Goal: Task Accomplishment & Management: Complete application form

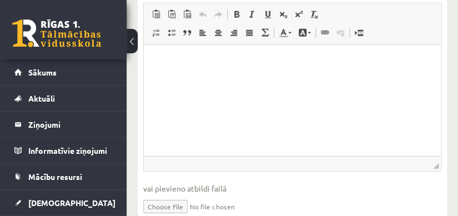
scroll to position [713, 0]
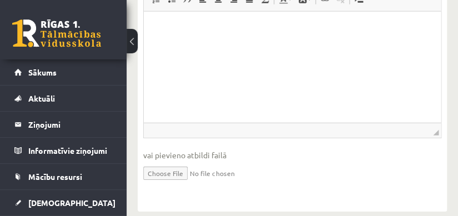
click at [175, 161] on input "file" at bounding box center [292, 172] width 298 height 23
type input "**********"
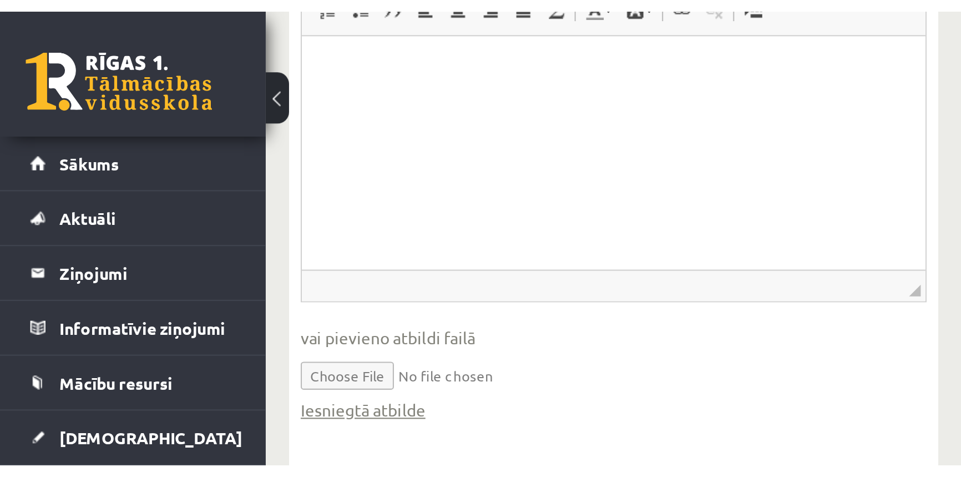
scroll to position [354, 0]
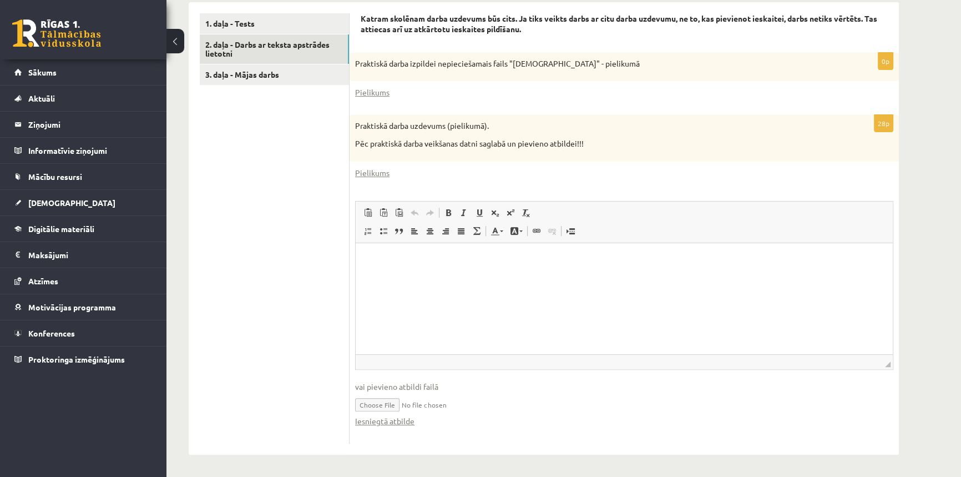
click at [416, 276] on html at bounding box center [624, 259] width 537 height 34
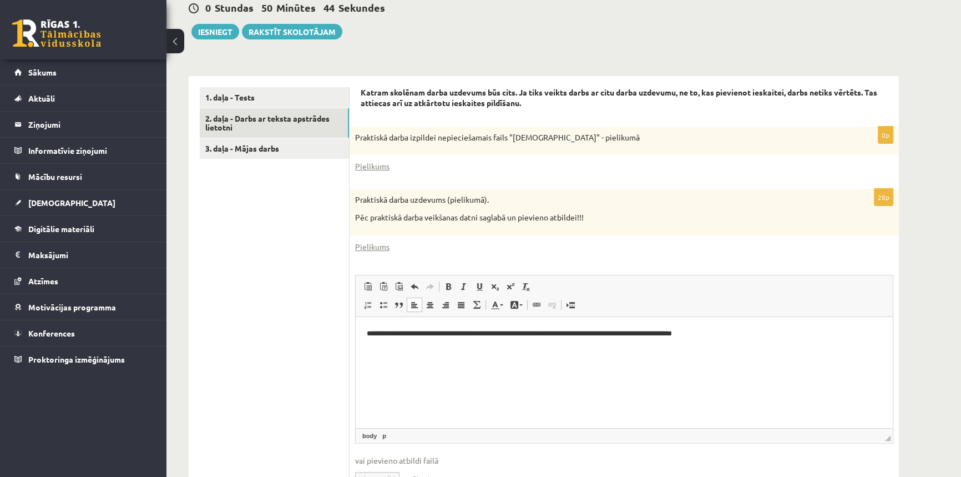
scroll to position [304, 0]
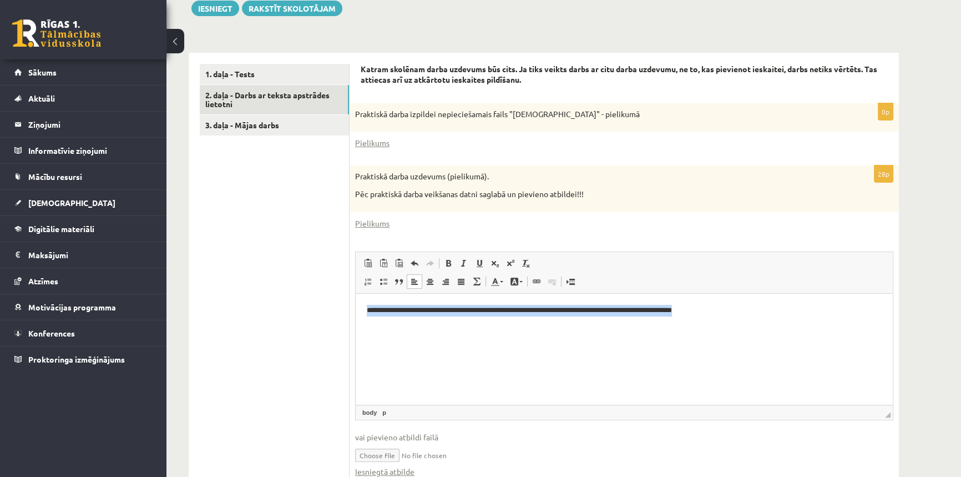
drag, startPoint x: 788, startPoint y: 313, endPoint x: 711, endPoint y: 598, distance: 295.5
click at [356, 305] on html "**********" at bounding box center [624, 319] width 537 height 52
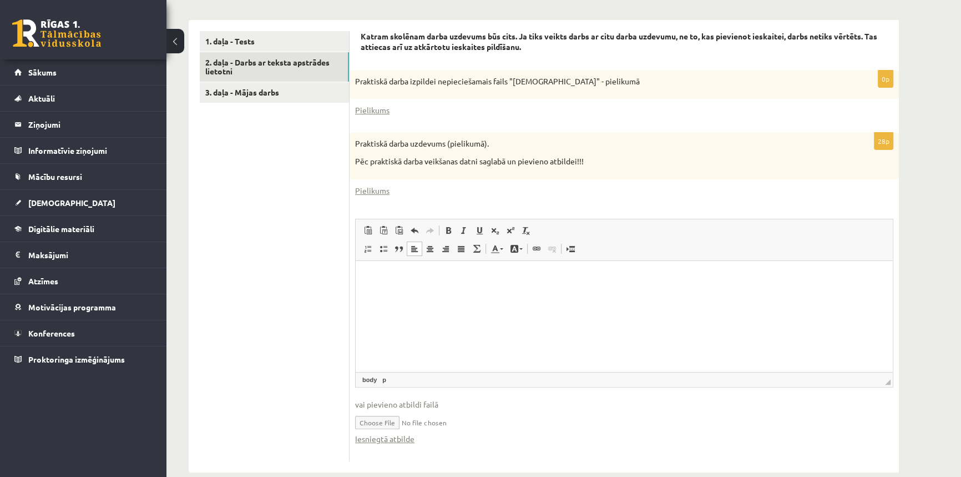
scroll to position [354, 0]
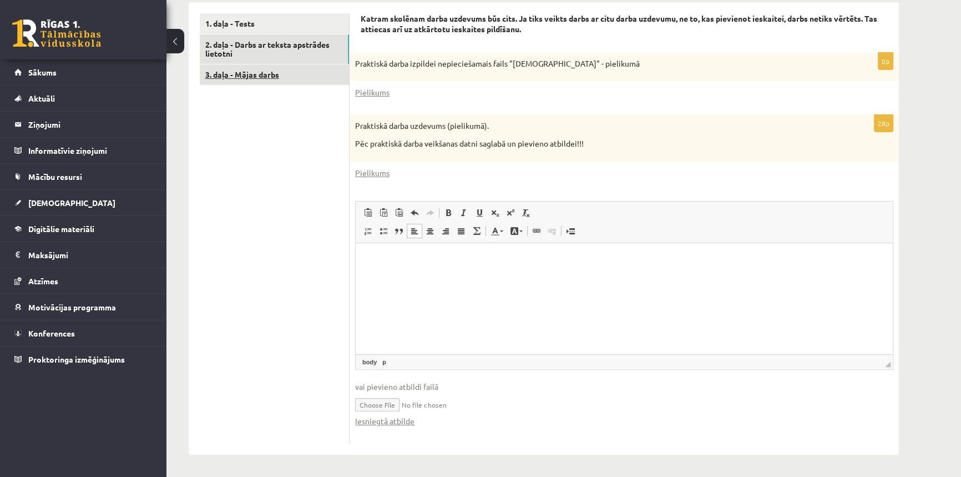
click at [246, 75] on link "3. daļa - Mājas darbs" at bounding box center [274, 74] width 149 height 21
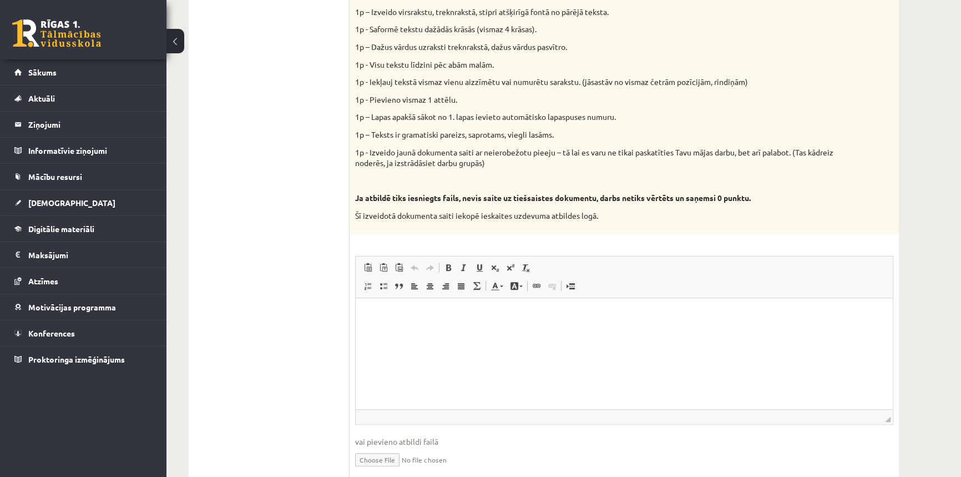
scroll to position [505, 0]
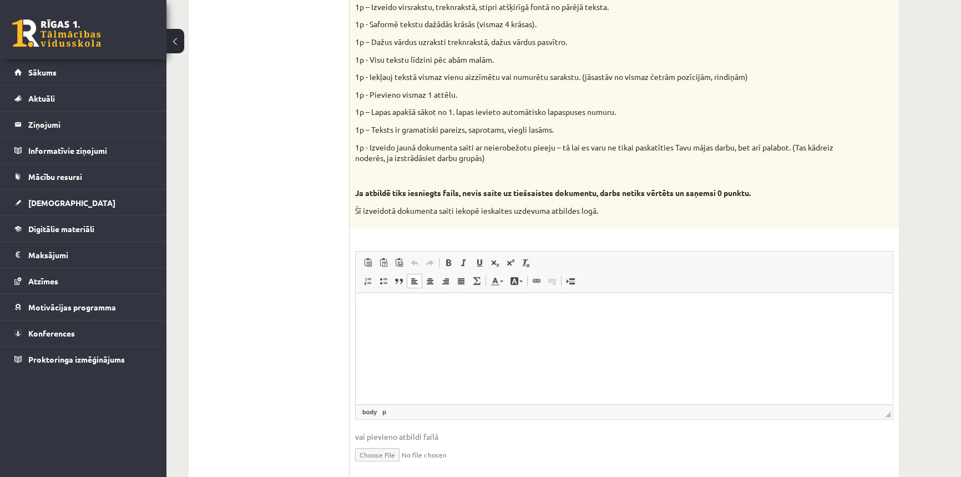
click at [400, 326] on html at bounding box center [624, 309] width 537 height 34
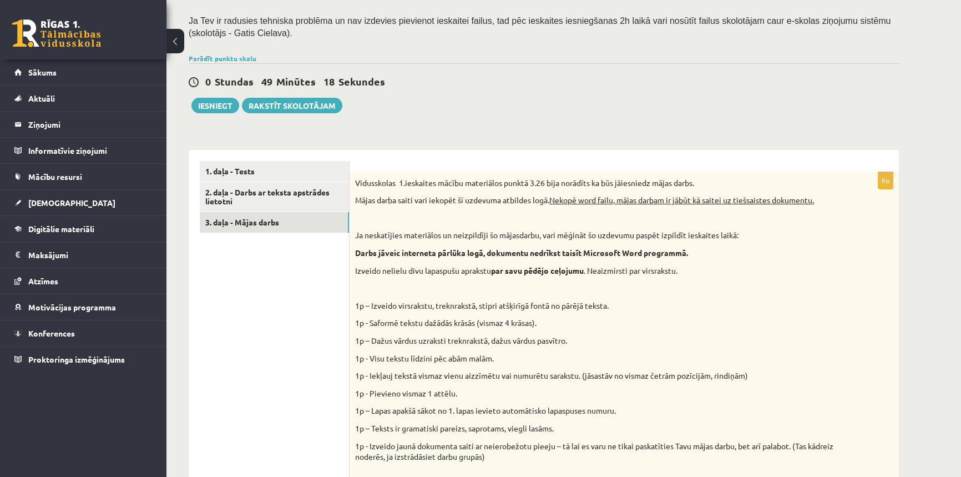
scroll to position [190, 0]
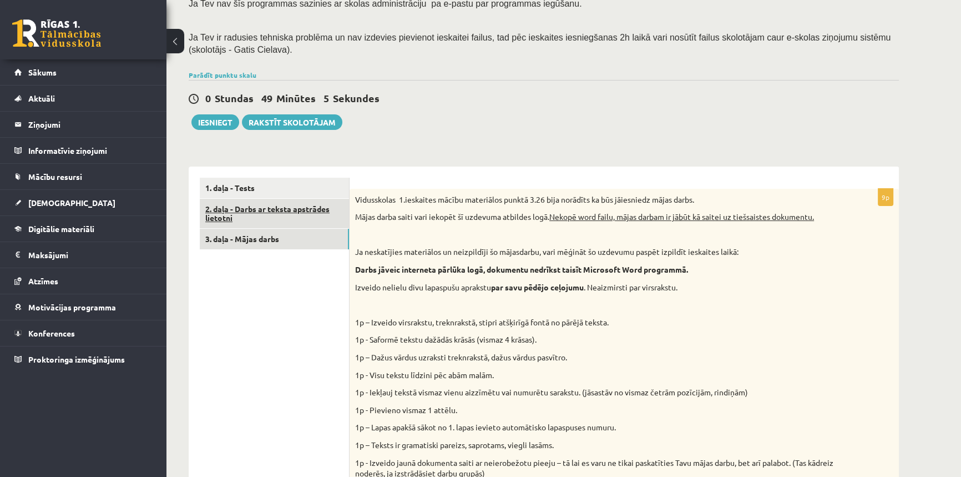
click at [282, 215] on link "2. daļa - Darbs ar teksta apstrādes lietotni" at bounding box center [274, 214] width 149 height 30
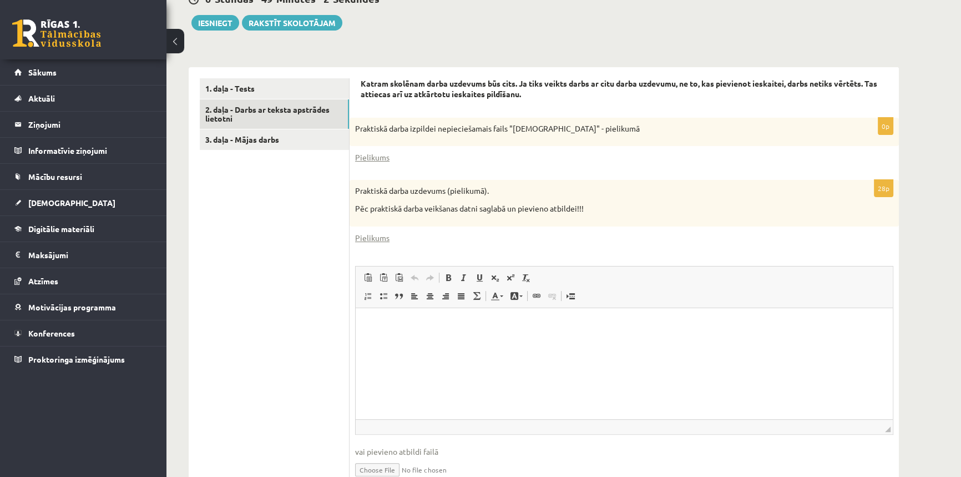
scroll to position [354, 0]
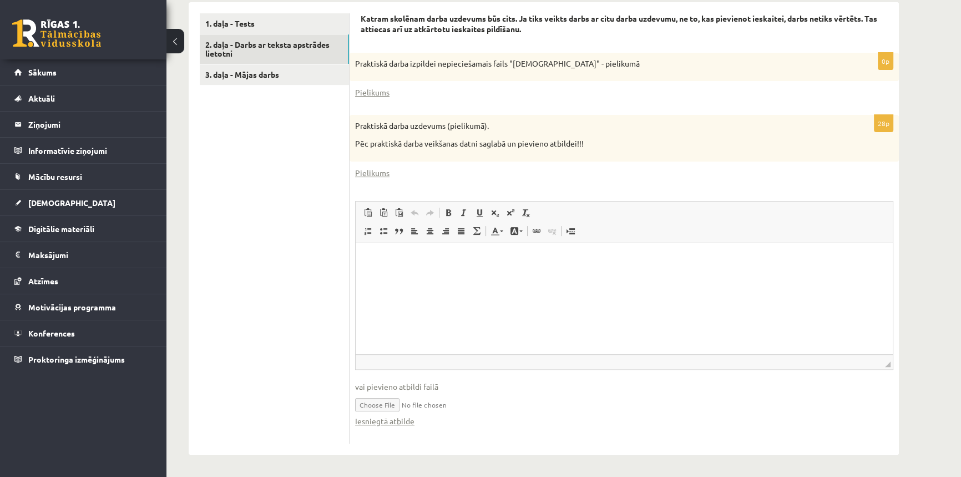
click at [388, 400] on input "file" at bounding box center [624, 403] width 538 height 23
type input "**********"
click at [386, 416] on link "Iesniegtā atbilde" at bounding box center [384, 421] width 59 height 12
click at [247, 230] on ul "1. daļa - Tests 2. daļa - Darbs ar teksta apstrādes lietotni 3. daļa - Mājas da…" at bounding box center [275, 228] width 150 height 430
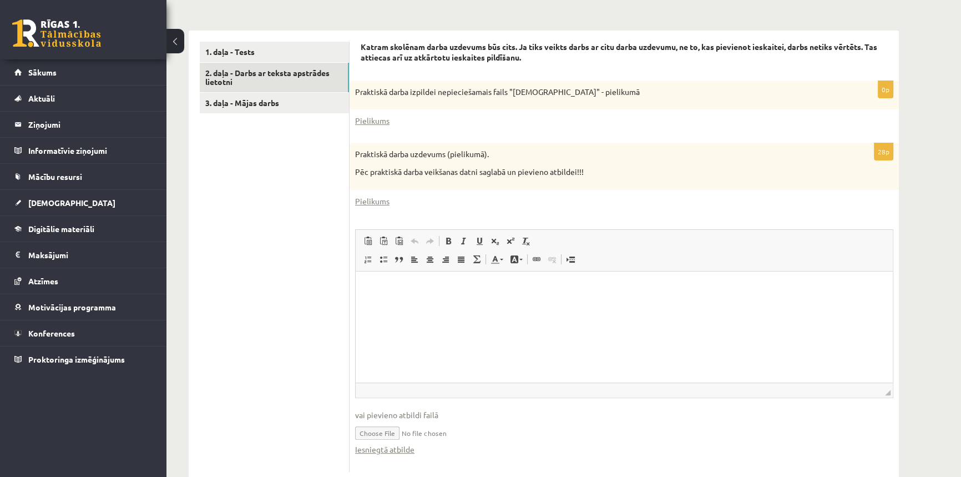
scroll to position [304, 0]
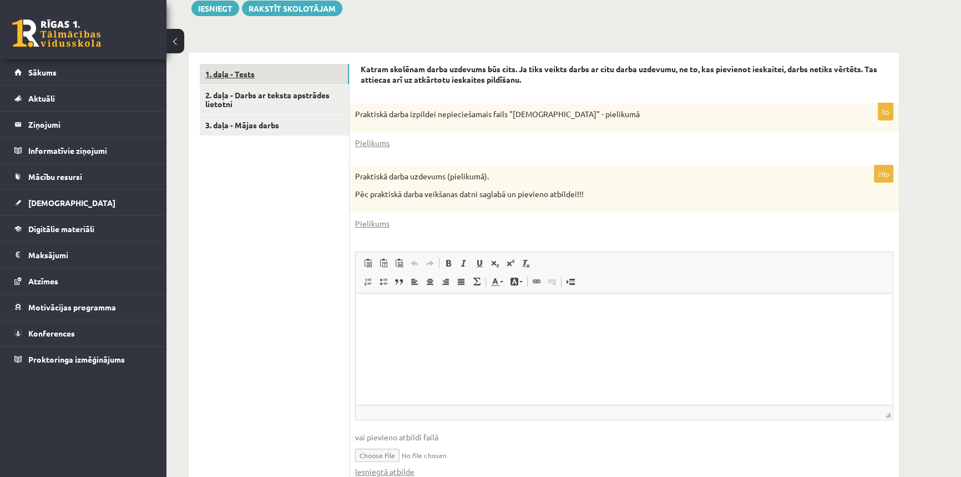
click at [245, 76] on link "1. daļa - Tests" at bounding box center [274, 74] width 149 height 21
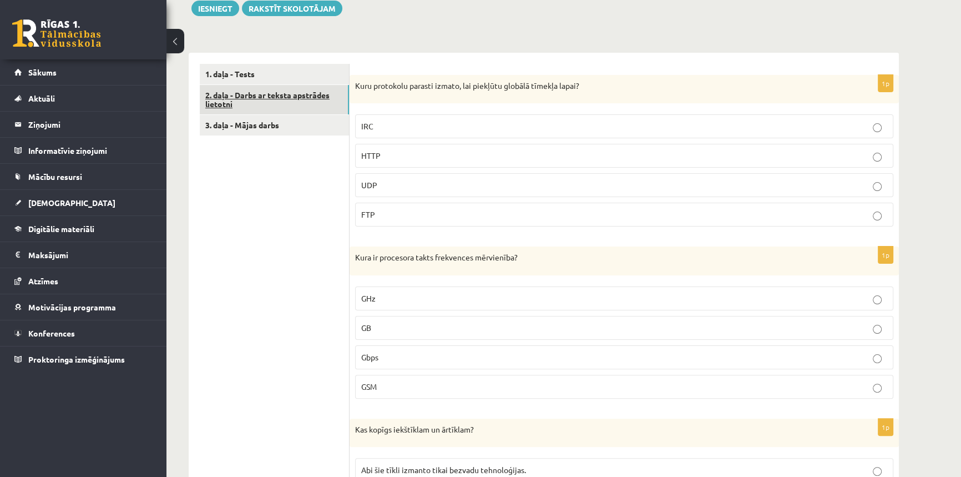
click at [240, 98] on link "2. daļa - Darbs ar teksta apstrādes lietotni" at bounding box center [274, 100] width 149 height 30
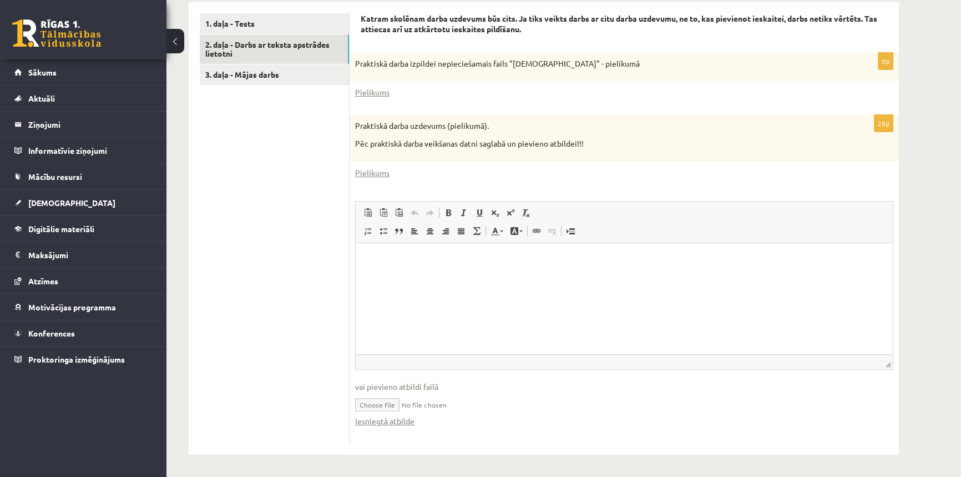
scroll to position [0, 0]
click at [394, 421] on link "Iesniegtā atbilde" at bounding box center [384, 421] width 59 height 12
click at [266, 189] on ul "1. daļa - Tests 2. daļa - Darbs ar teksta apstrādes lietotni 3. daļa - Mājas da…" at bounding box center [275, 228] width 150 height 430
click at [257, 83] on link "3. daļa - Mājas darbs" at bounding box center [274, 74] width 149 height 21
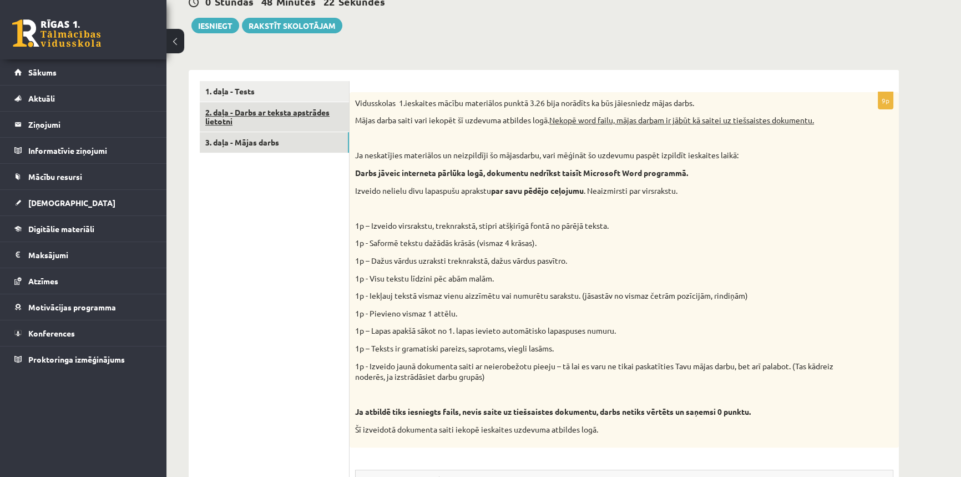
scroll to position [282, 0]
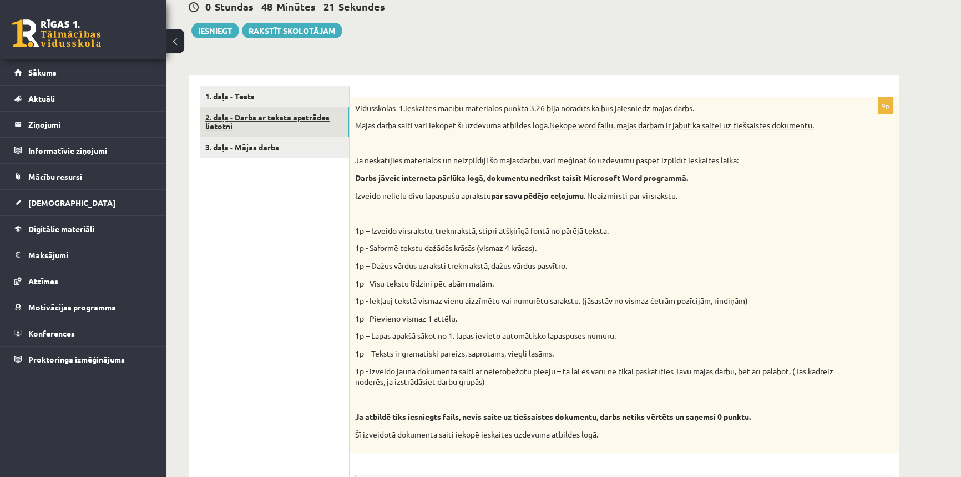
click at [282, 108] on link "2. daļa - Darbs ar teksta apstrādes lietotni" at bounding box center [274, 122] width 149 height 30
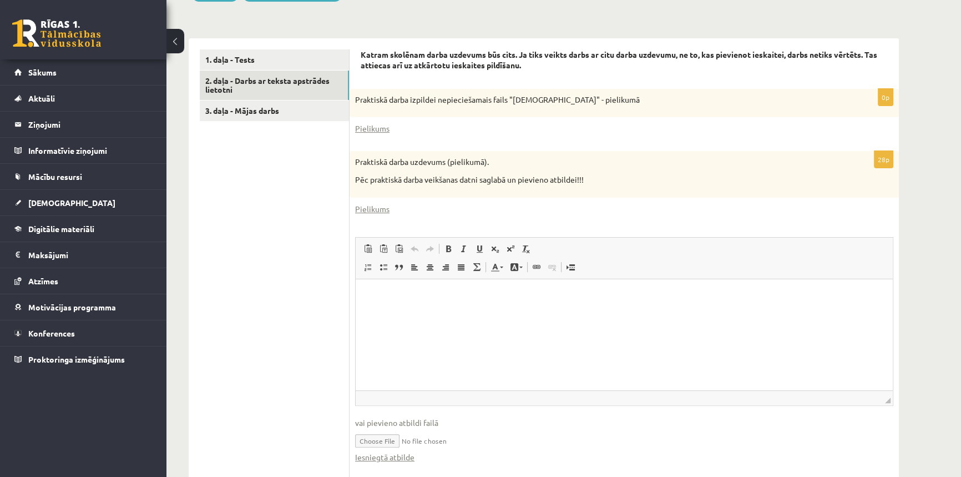
scroll to position [354, 0]
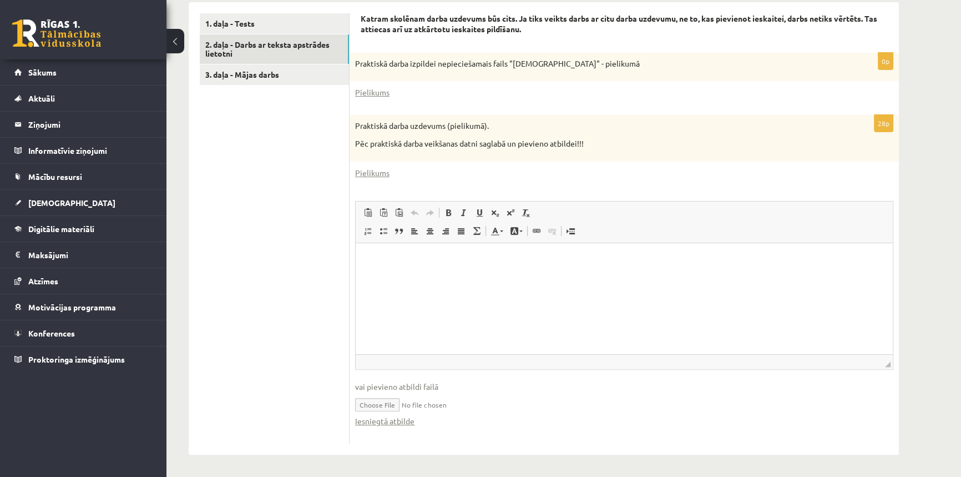
drag, startPoint x: 455, startPoint y: 405, endPoint x: 425, endPoint y: 402, distance: 30.1
click at [424, 402] on input "file" at bounding box center [624, 403] width 538 height 23
click at [399, 423] on link "Iesniegtā atbilde" at bounding box center [384, 421] width 59 height 12
click at [309, 181] on ul "1. daļa - Tests 2. daļa - Darbs ar teksta apstrādes lietotni 3. daļa - Mājas da…" at bounding box center [275, 228] width 150 height 430
click at [260, 77] on link "3. daļa - Mājas darbs" at bounding box center [274, 74] width 149 height 21
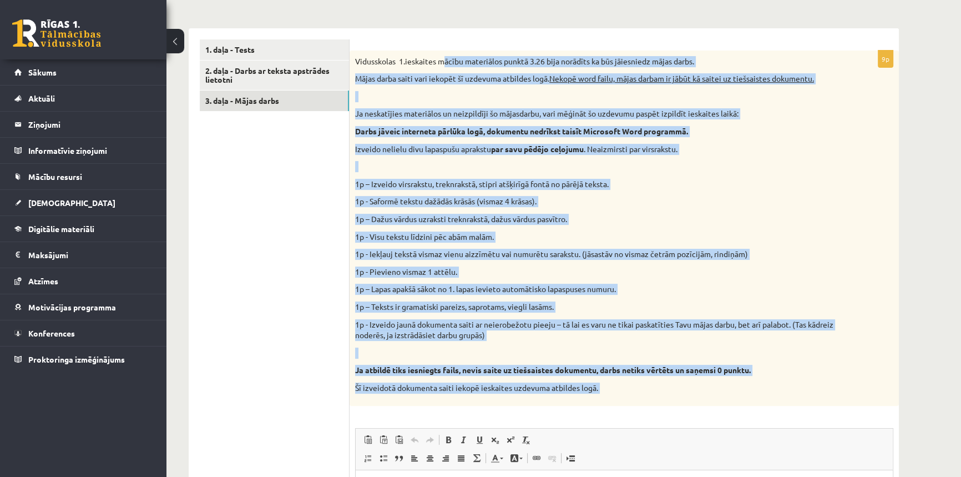
scroll to position [500, 0]
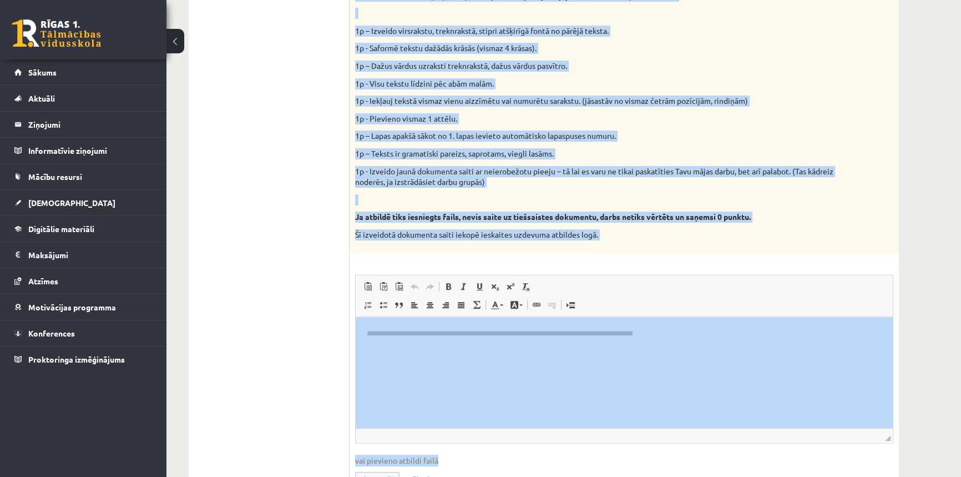
drag, startPoint x: 594, startPoint y: 385, endPoint x: 688, endPoint y: 500, distance: 149.0
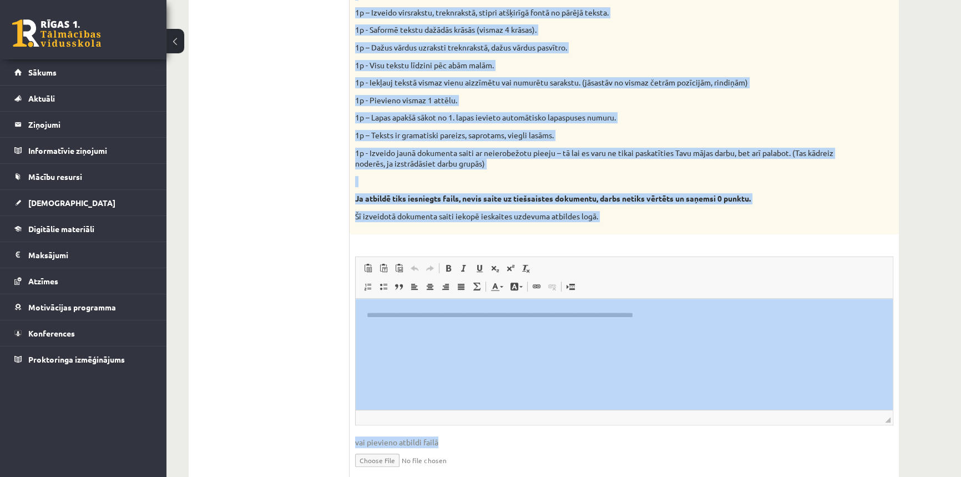
click at [726, 128] on div "Vidusskolas 1.ieskaites mācību materiālos punktā 3.26 bija norādīts ka būs jāie…" at bounding box center [623, 56] width 549 height 355
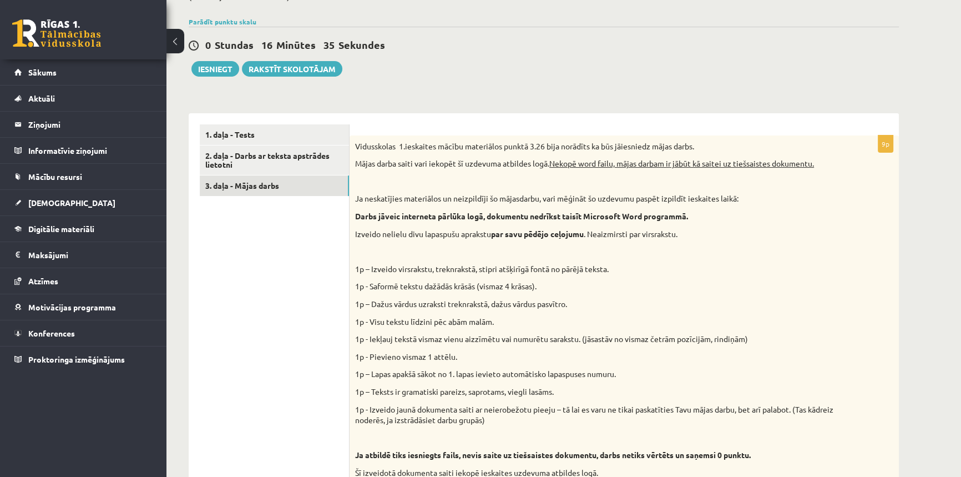
scroll to position [241, 0]
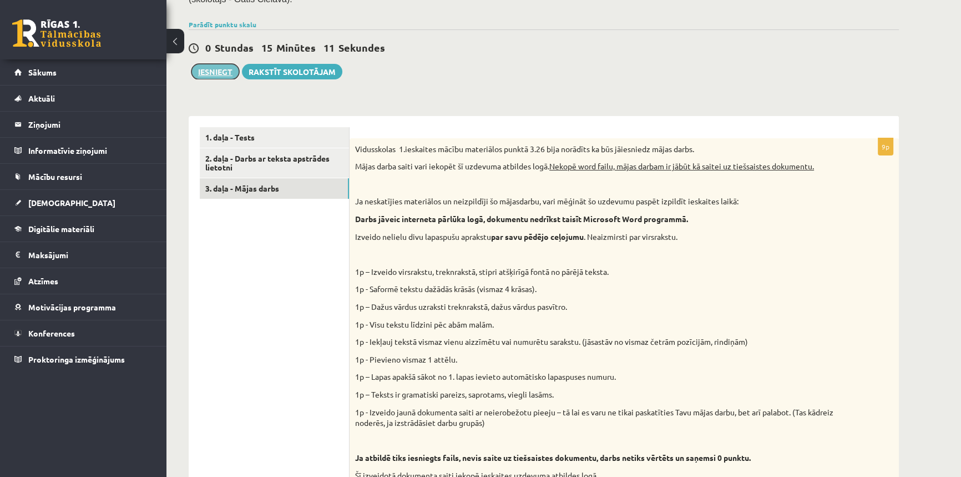
click at [203, 67] on button "Iesniegt" at bounding box center [215, 72] width 48 height 16
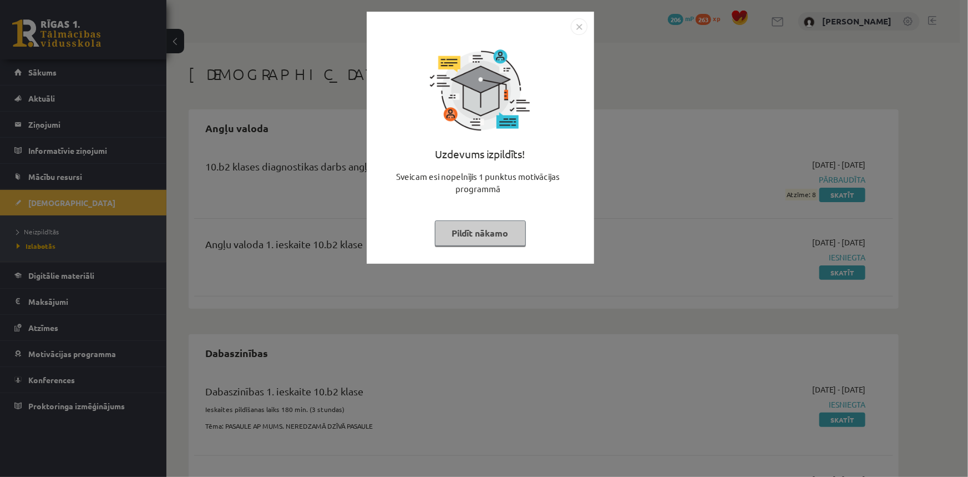
click at [582, 32] on img "Close" at bounding box center [579, 26] width 17 height 17
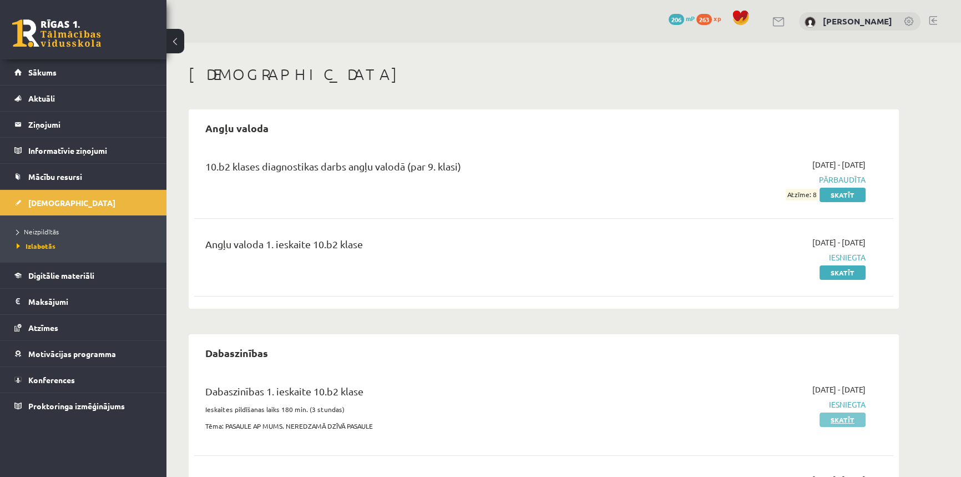
click at [830, 418] on link "Skatīt" at bounding box center [842, 419] width 46 height 14
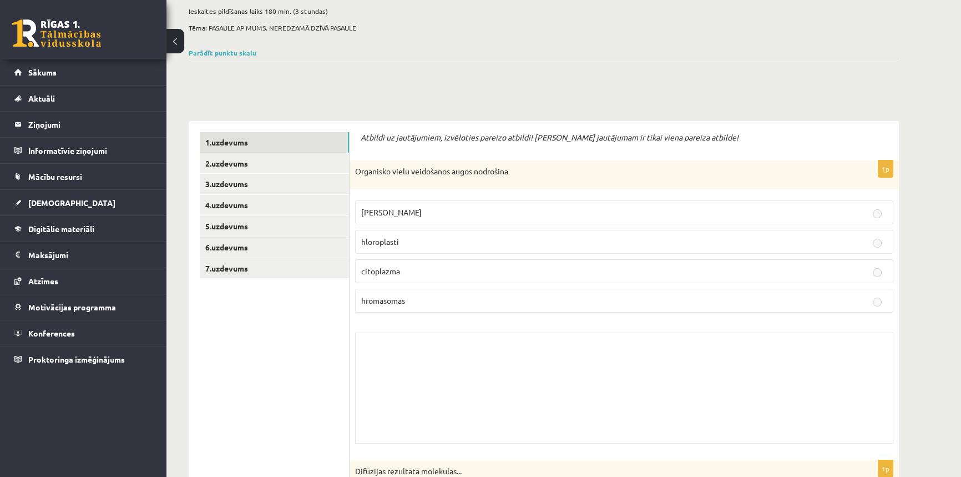
scroll to position [100, 0]
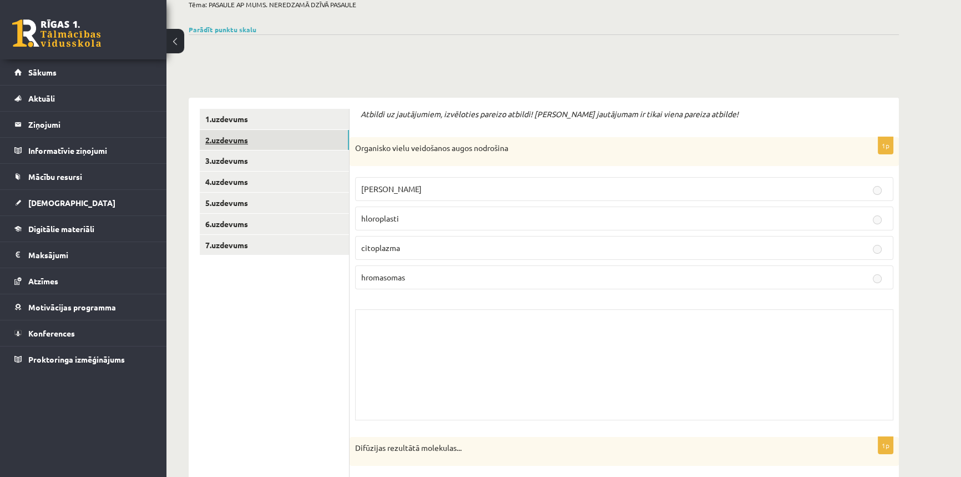
click at [241, 136] on link "2.uzdevums" at bounding box center [274, 140] width 149 height 21
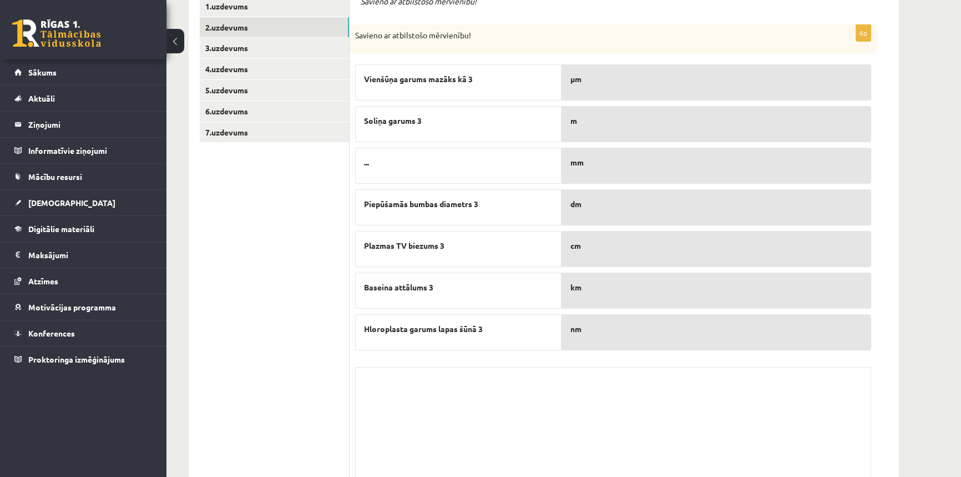
scroll to position [201, 0]
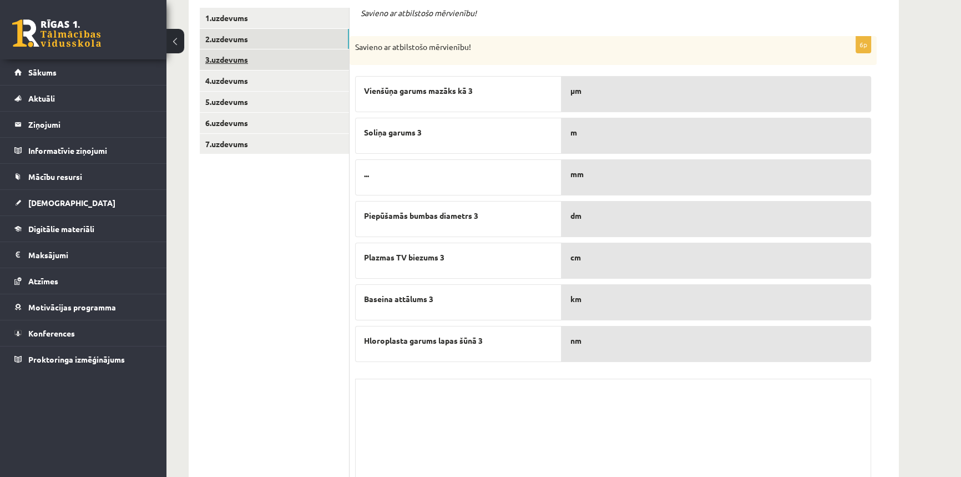
click at [216, 62] on link "3.uzdevums" at bounding box center [274, 59] width 149 height 21
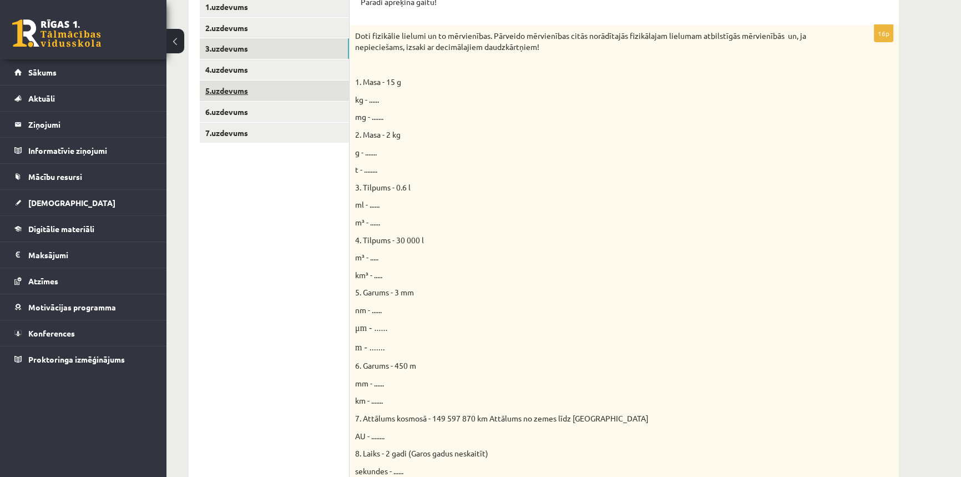
scroll to position [136, 0]
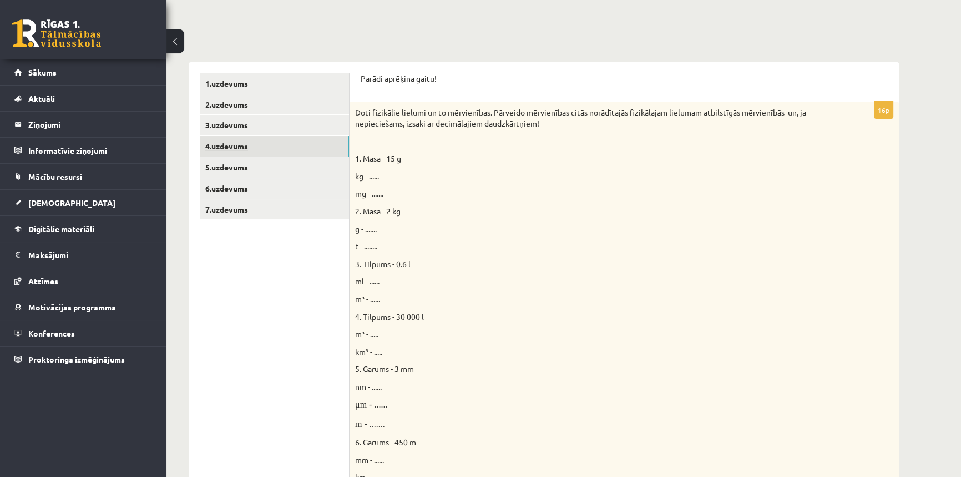
click at [225, 145] on link "4.uzdevums" at bounding box center [274, 146] width 149 height 21
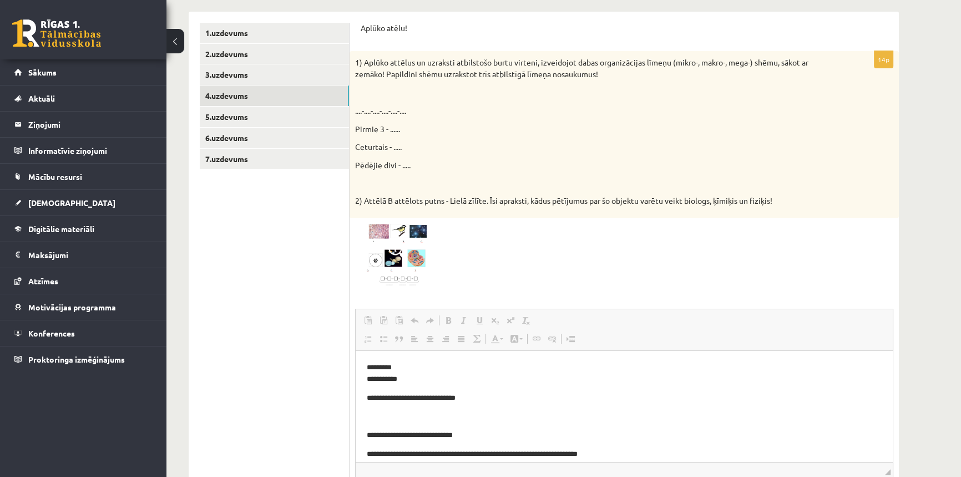
scroll to position [237, 0]
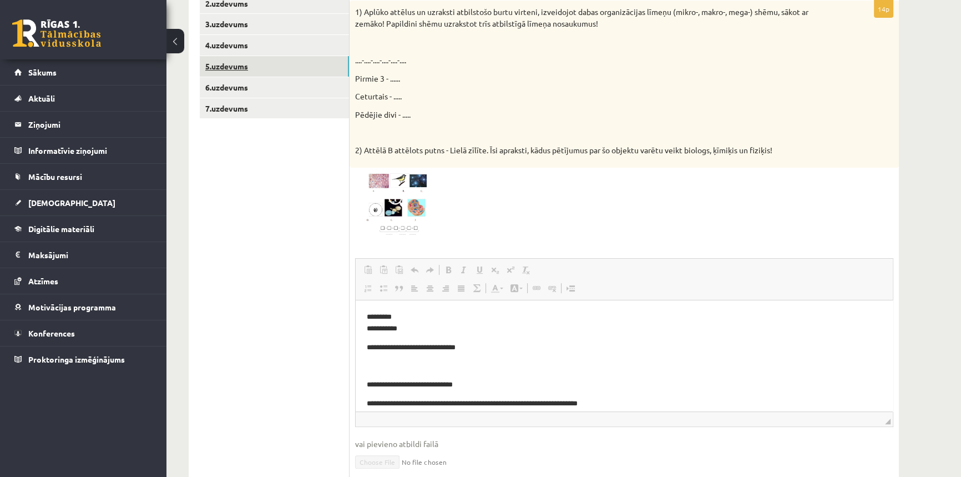
click at [224, 67] on link "5.uzdevums" at bounding box center [274, 66] width 149 height 21
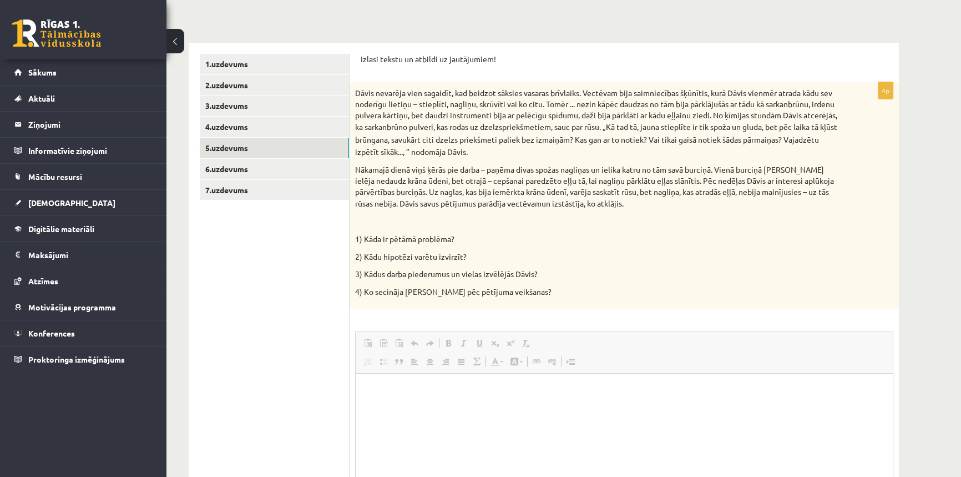
scroll to position [136, 0]
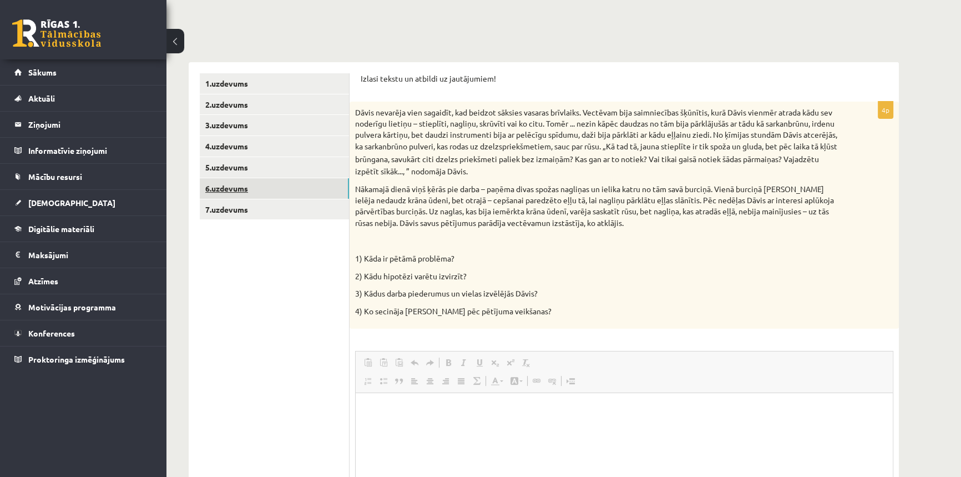
click at [241, 190] on link "6.uzdevums" at bounding box center [274, 188] width 149 height 21
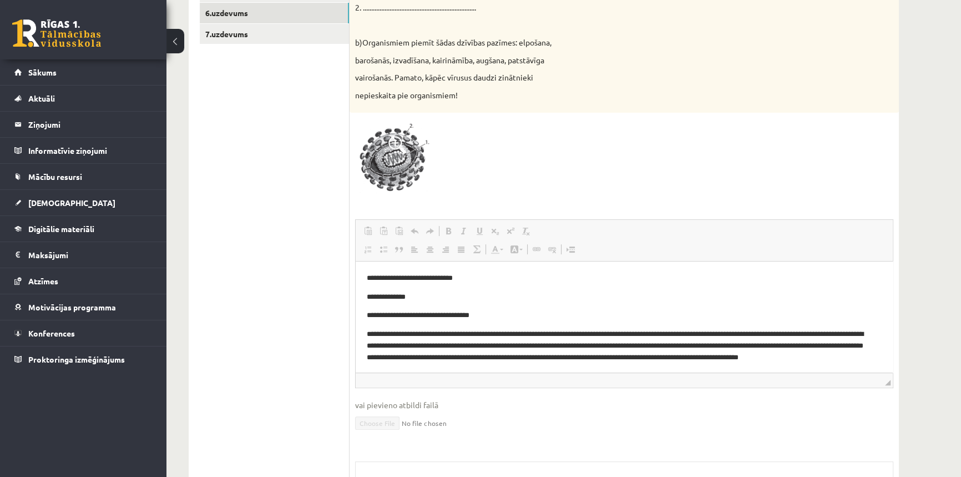
scroll to position [294, 0]
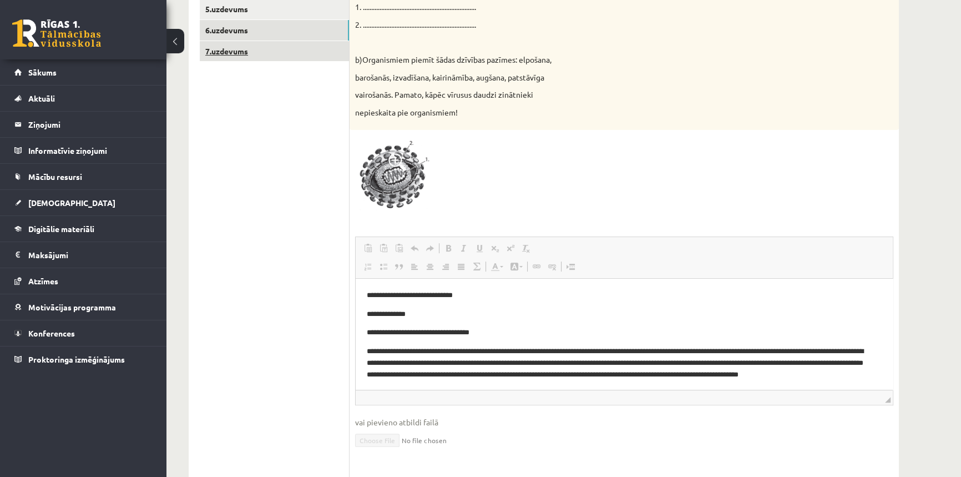
click at [216, 49] on link "7.uzdevums" at bounding box center [274, 51] width 149 height 21
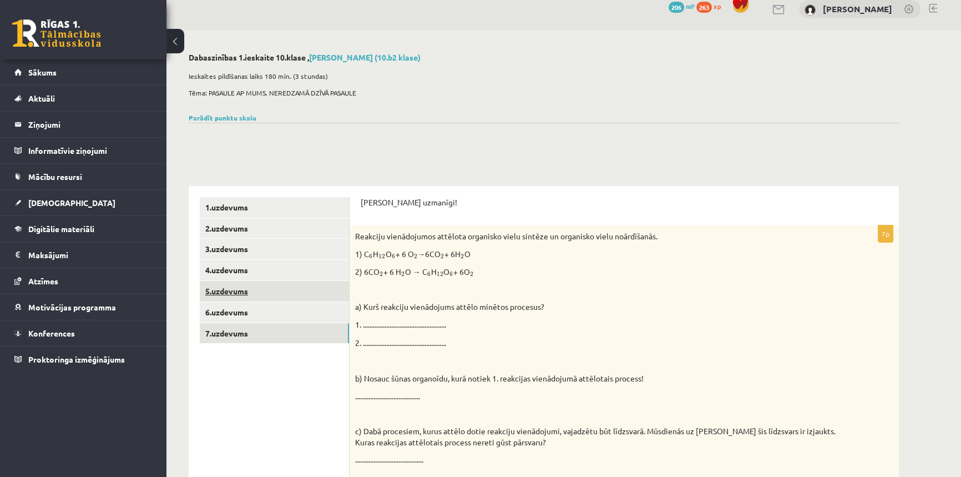
scroll to position [0, 0]
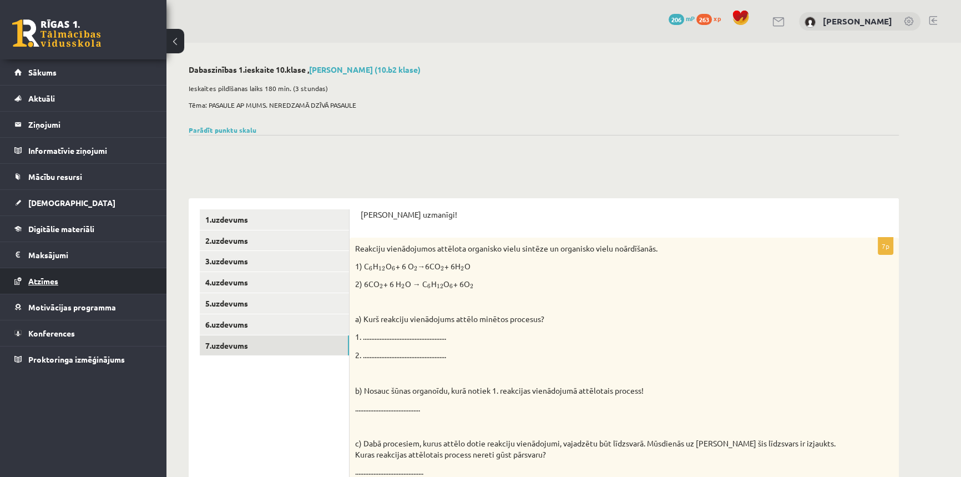
click at [51, 280] on span "Atzīmes" at bounding box center [43, 281] width 30 height 10
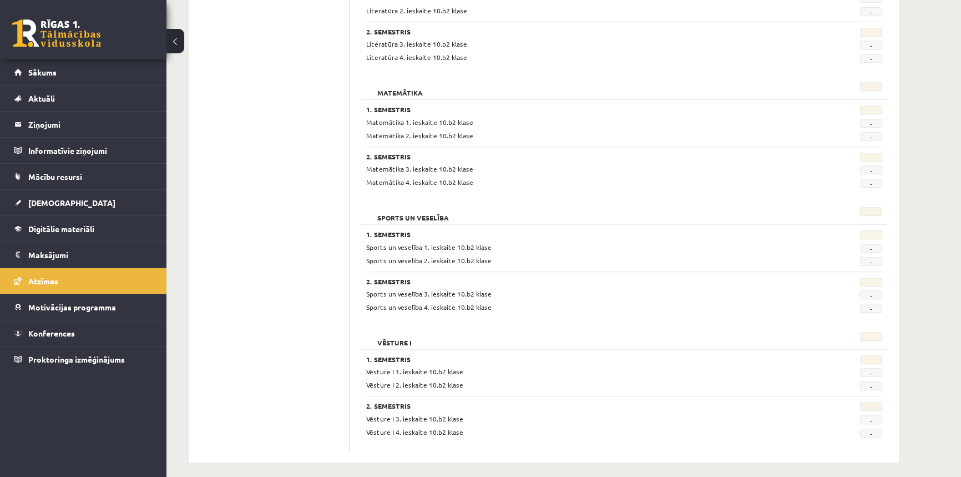
scroll to position [980, 0]
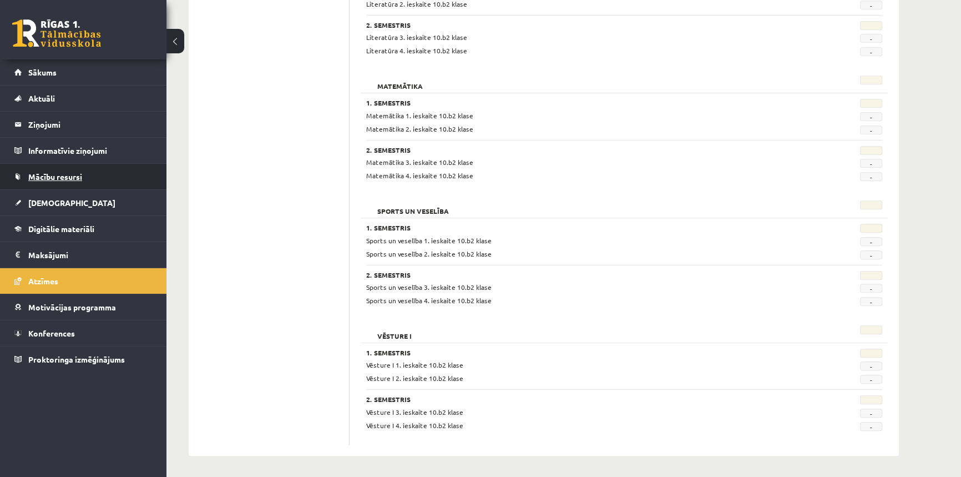
click at [32, 178] on span "Mācību resursi" at bounding box center [55, 176] width 54 height 10
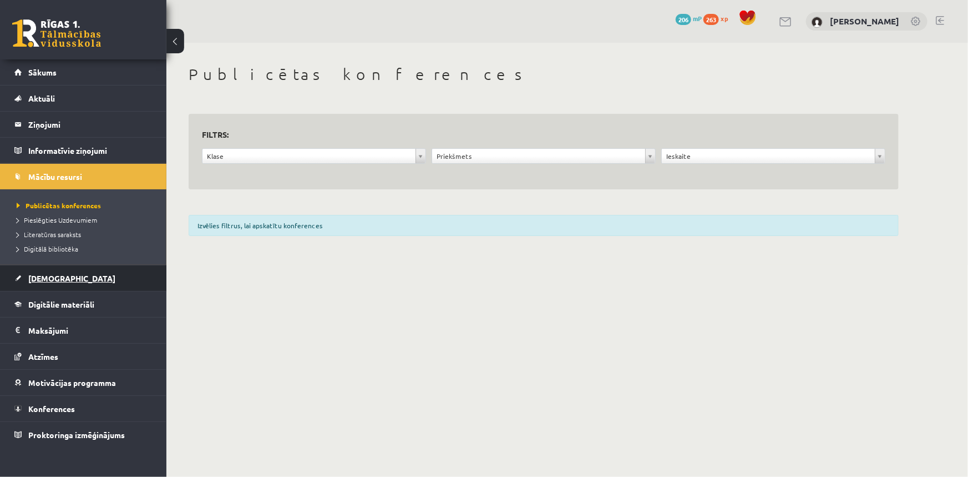
click at [52, 286] on link "[DEMOGRAPHIC_DATA]" at bounding box center [83, 278] width 138 height 26
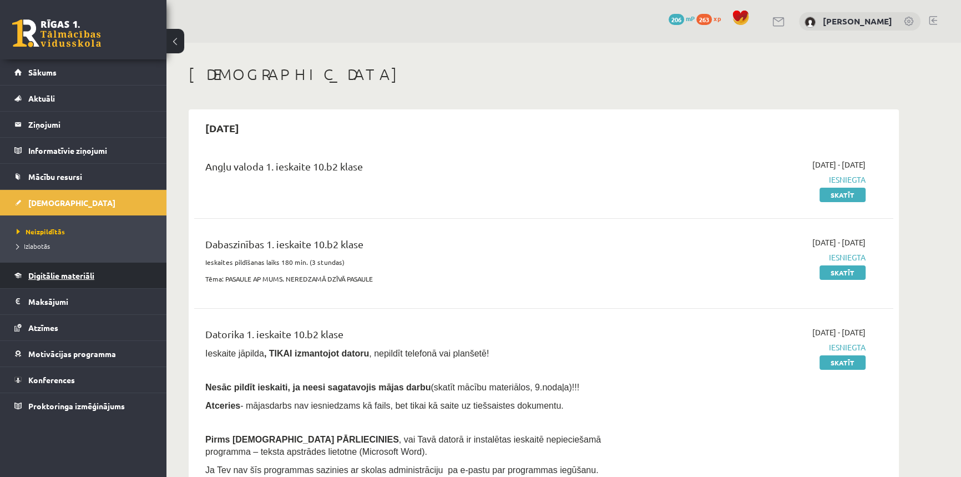
click at [41, 272] on span "Digitālie materiāli" at bounding box center [61, 275] width 66 height 10
